Goal: Information Seeking & Learning: Learn about a topic

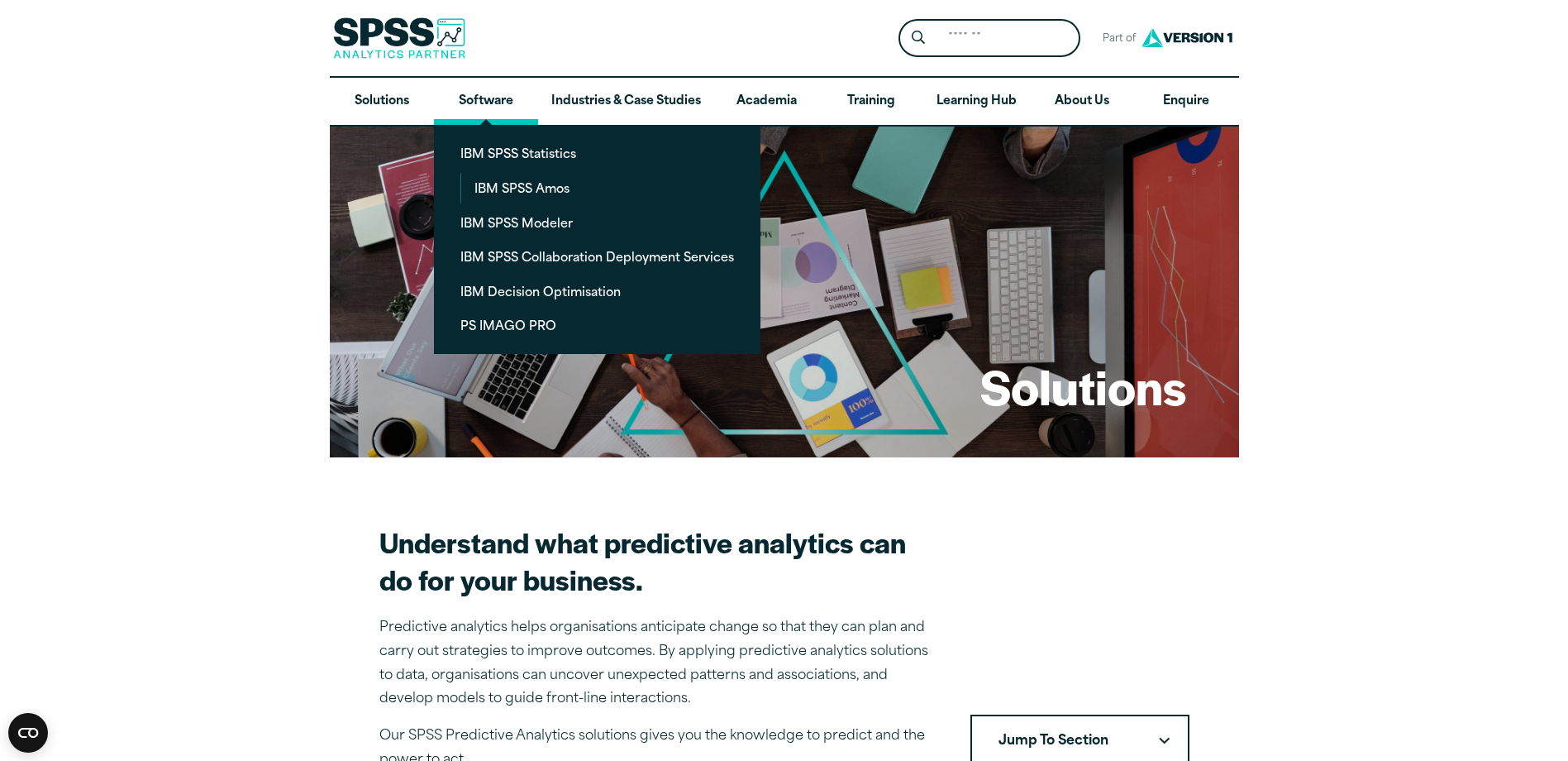
click at [467, 101] on link "Software" at bounding box center [486, 101] width 104 height 48
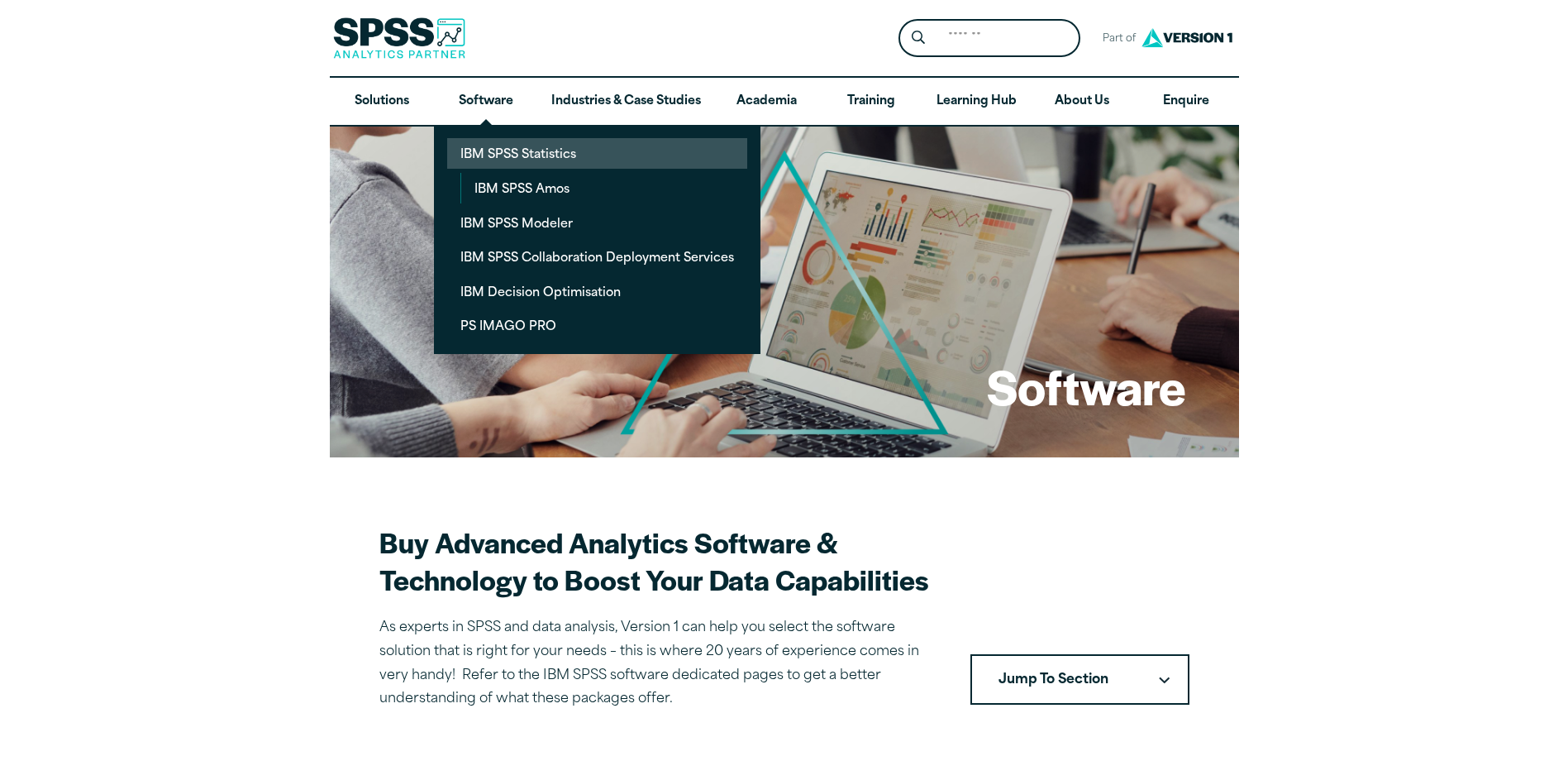
click at [526, 149] on link "IBM SPSS Statistics" at bounding box center [597, 153] width 300 height 31
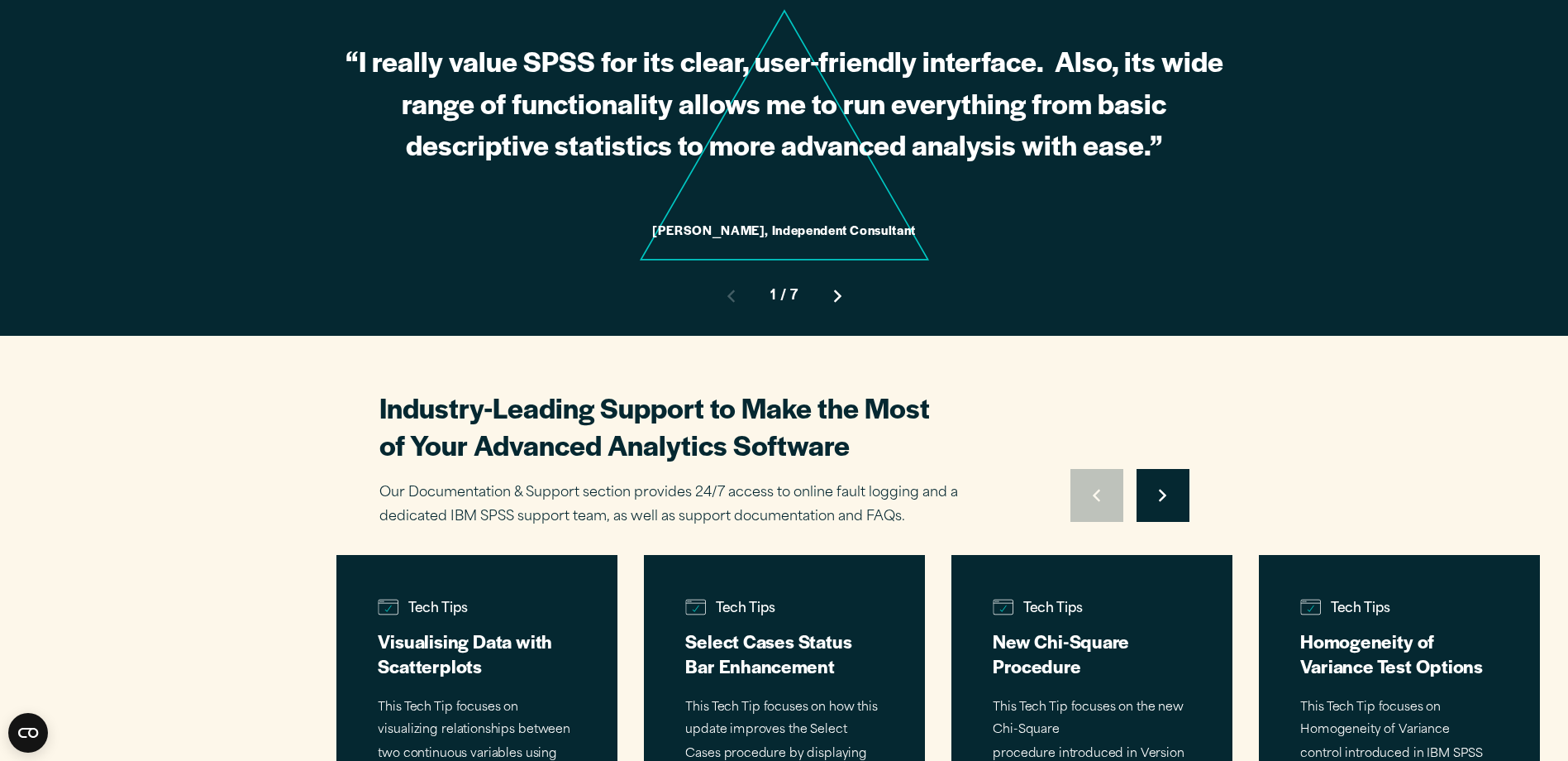
scroll to position [4631, 0]
